Goal: Information Seeking & Learning: Understand process/instructions

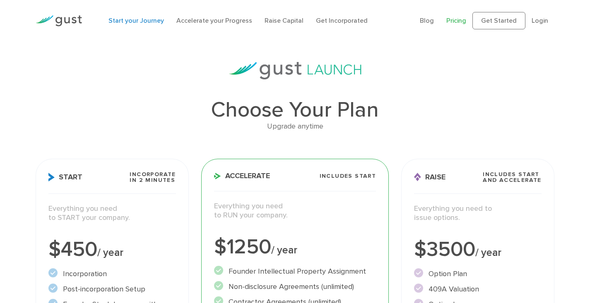
click at [134, 23] on link "Start your Journey" at bounding box center [135, 21] width 55 height 8
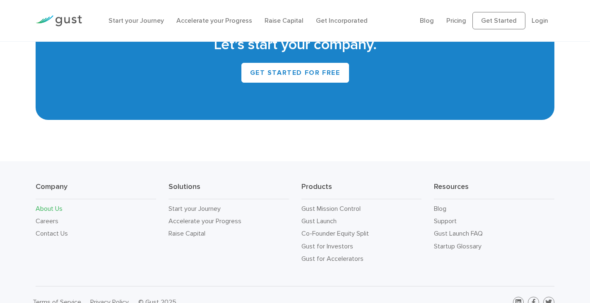
scroll to position [776, 0]
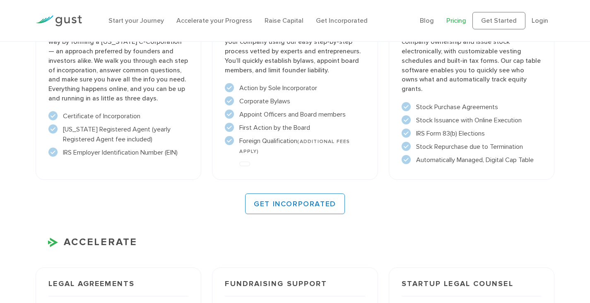
scroll to position [635, 0]
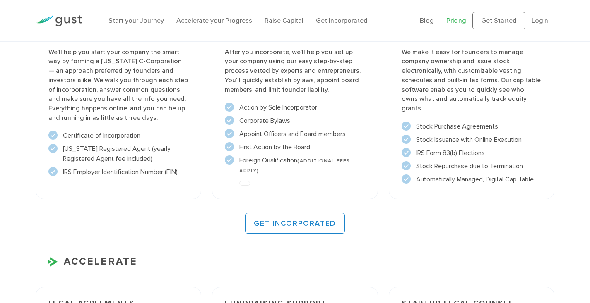
drag, startPoint x: 180, startPoint y: 168, endPoint x: 64, endPoint y: 174, distance: 116.1
click at [64, 174] on li "IRS Employer Identification Number (EIN)" at bounding box center [118, 172] width 140 height 10
click at [163, 163] on li "Delaware Registered Agent (yearly Registered Agent fee included)" at bounding box center [118, 154] width 140 height 20
drag, startPoint x: 182, startPoint y: 172, endPoint x: 63, endPoint y: 172, distance: 119.2
click at [63, 172] on li "IRS Employer Identification Number (EIN)" at bounding box center [118, 172] width 140 height 10
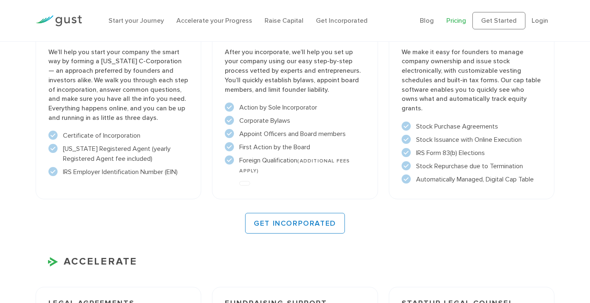
copy li "IRS Employer Identification Number (EIN)"
